Goal: Check status: Check status

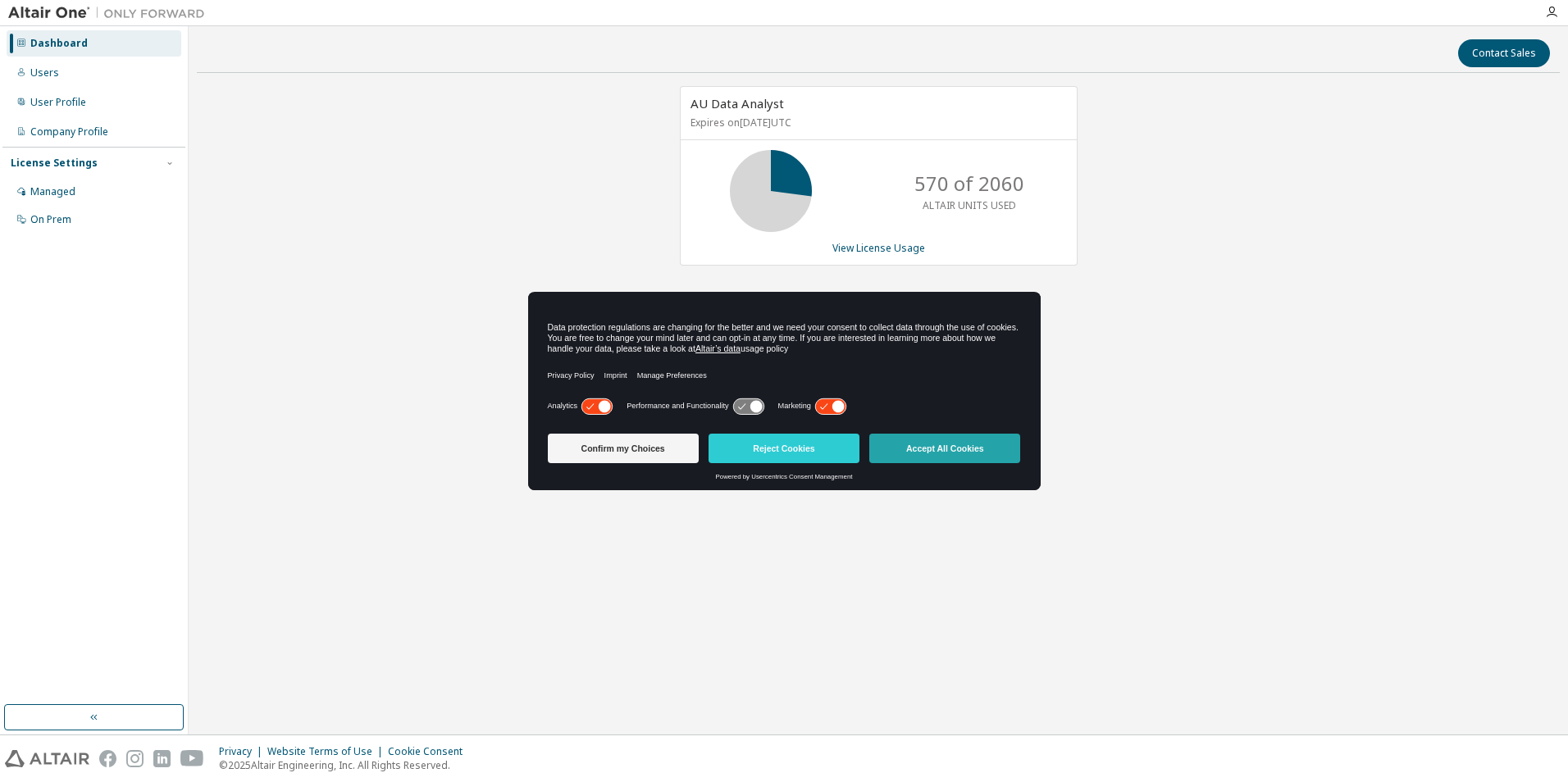
click at [969, 448] on button "Accept All Cookies" at bounding box center [944, 448] width 151 height 30
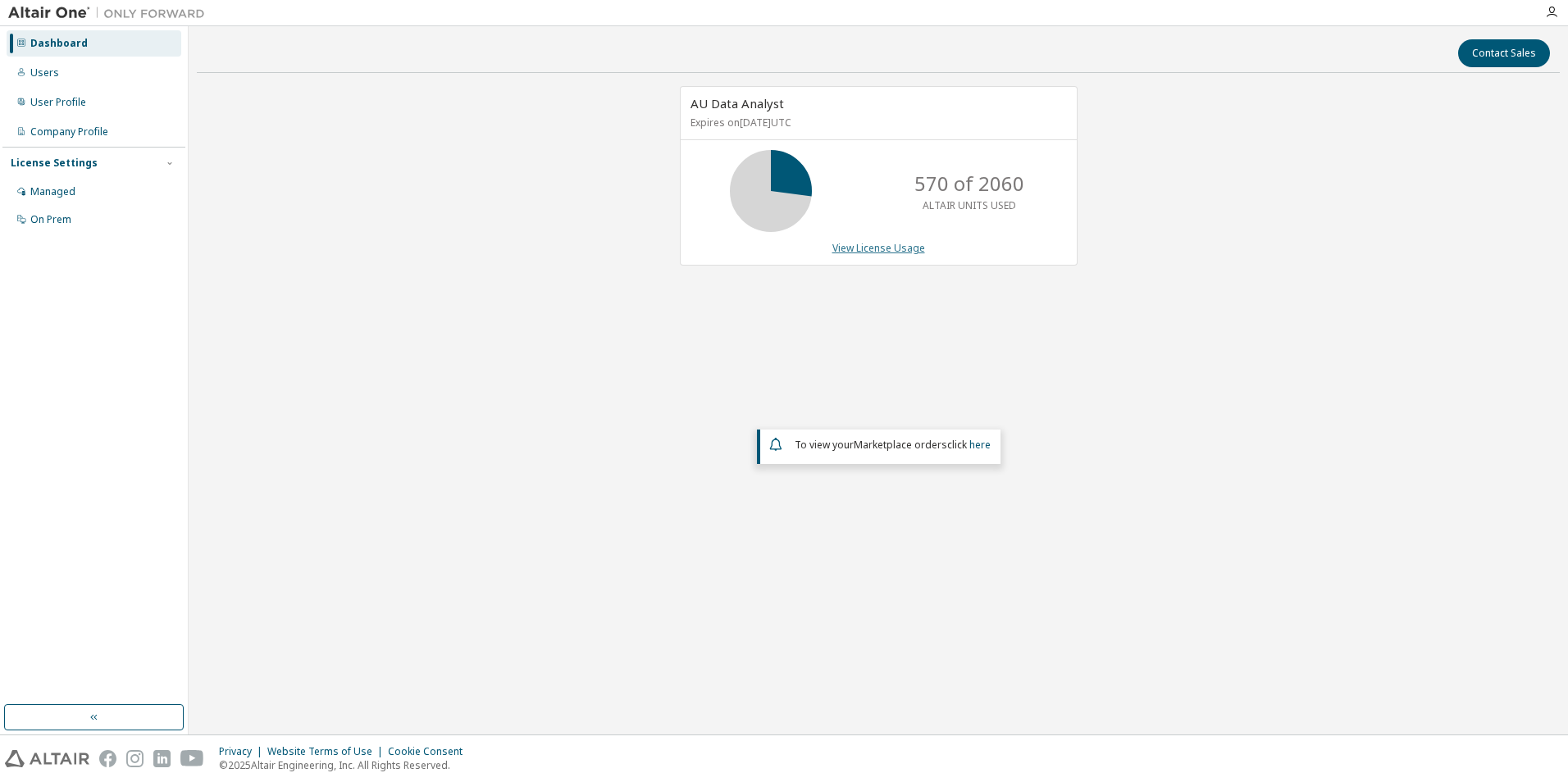
click at [900, 241] on link "View License Usage" at bounding box center [878, 248] width 92 height 14
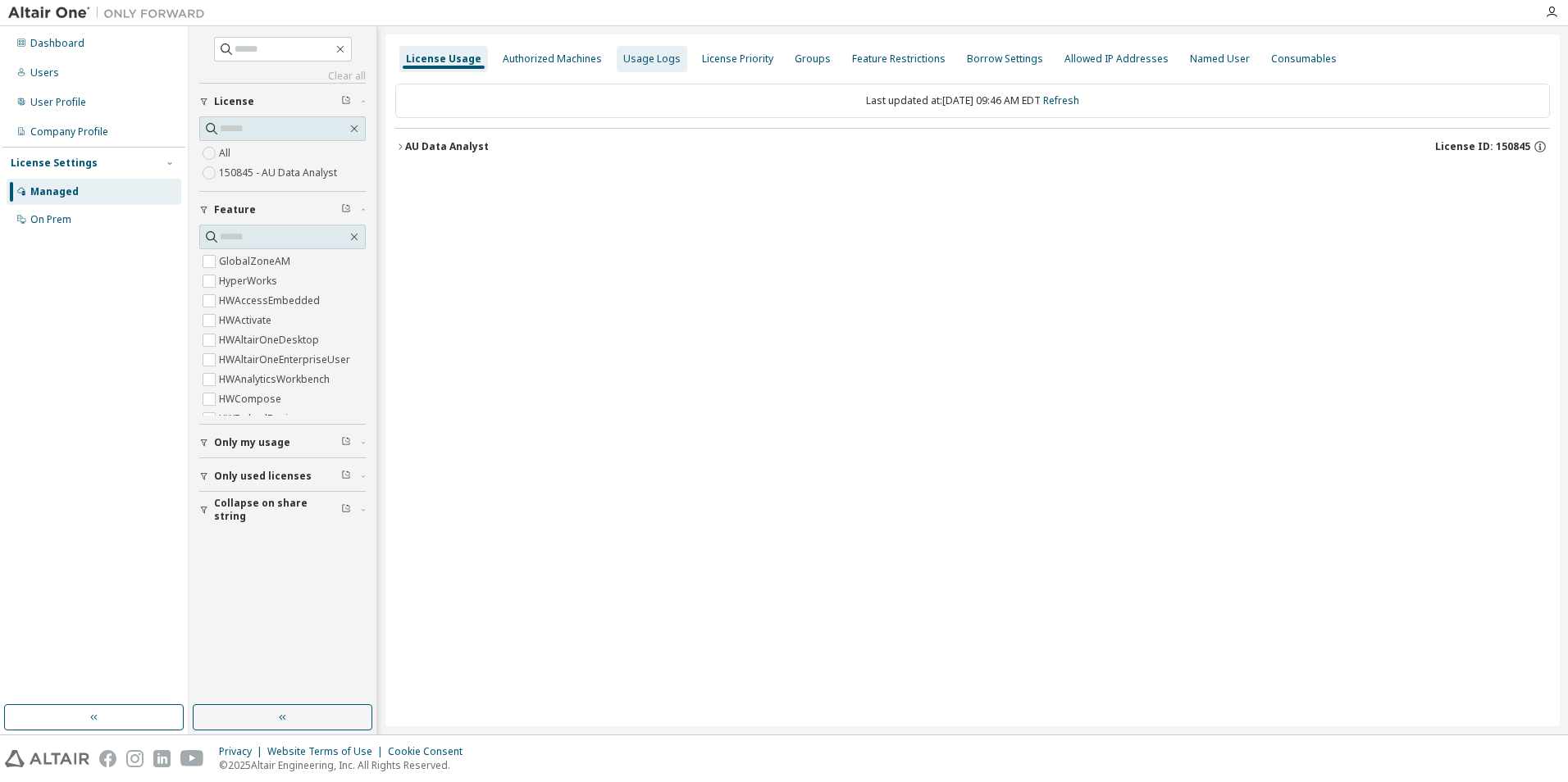
click at [635, 63] on div "Usage Logs" at bounding box center [652, 59] width 57 height 13
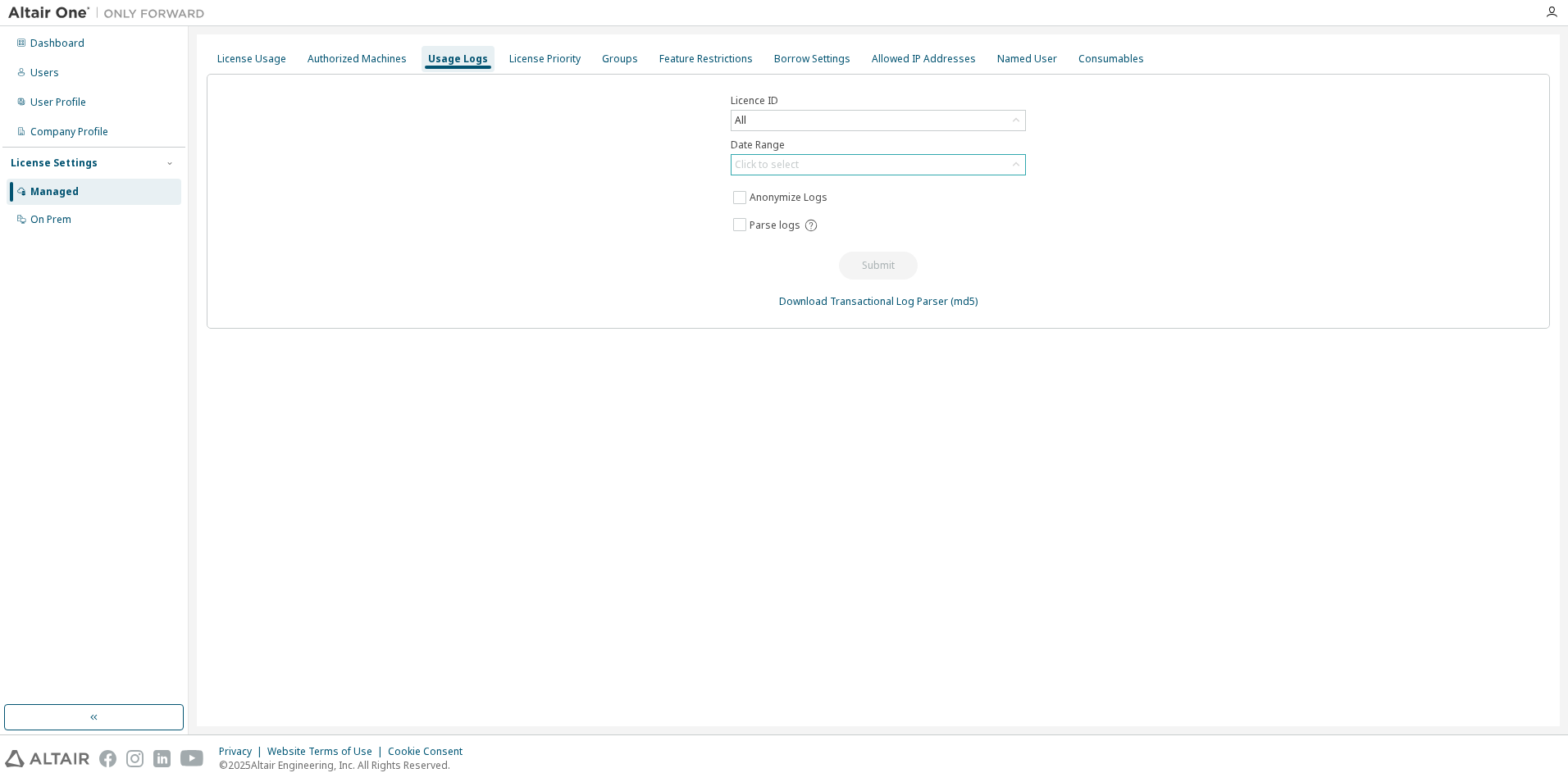
click at [1008, 166] on icon at bounding box center [1016, 165] width 16 height 16
click at [774, 210] on li "Last 30 days" at bounding box center [877, 211] width 290 height 21
click at [881, 270] on button "Submit" at bounding box center [878, 265] width 79 height 28
click at [876, 262] on button "Submit" at bounding box center [878, 265] width 79 height 28
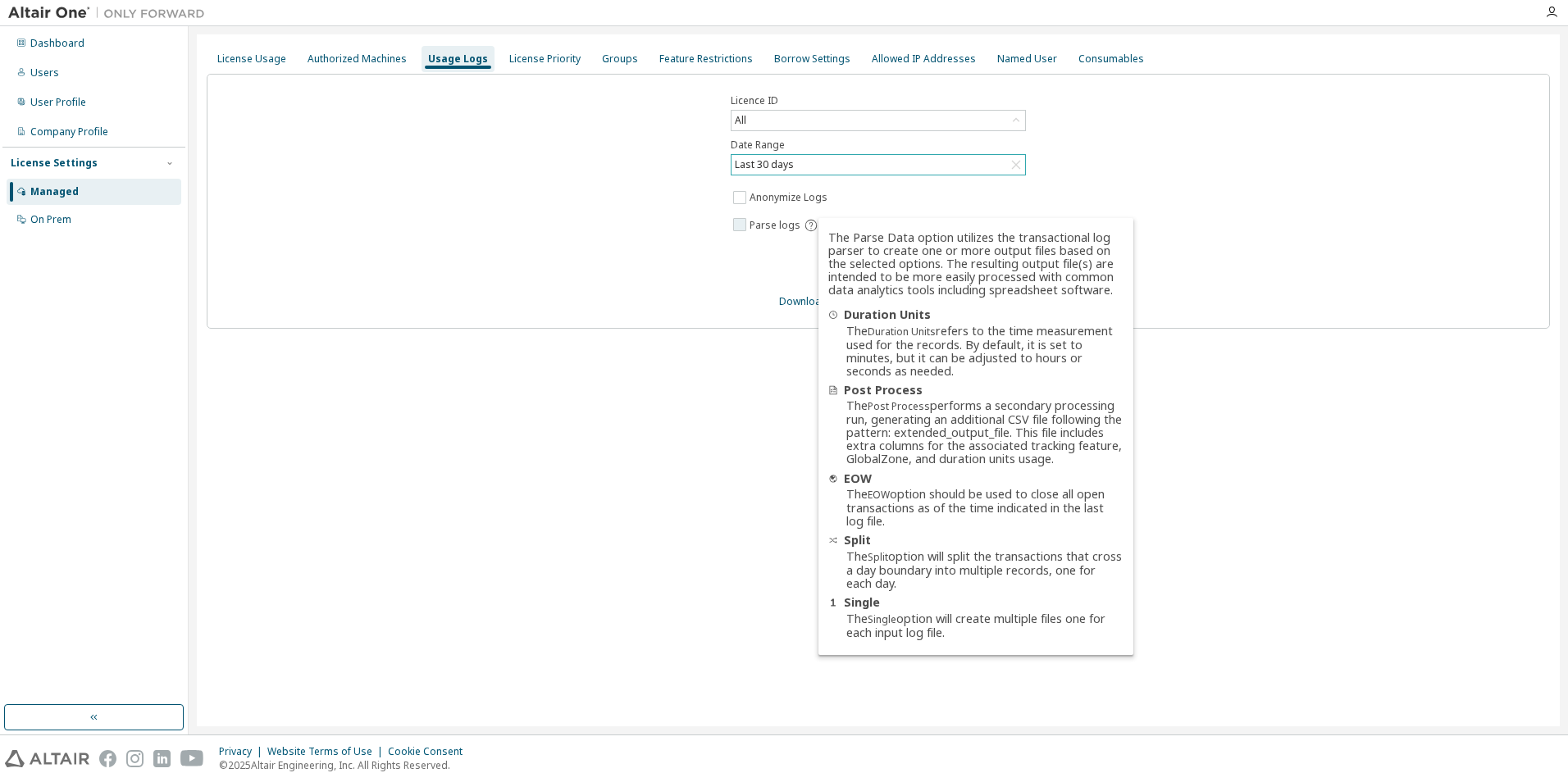
click at [810, 222] on icon at bounding box center [811, 225] width 14 height 14
